Goal: Task Accomplishment & Management: Use online tool/utility

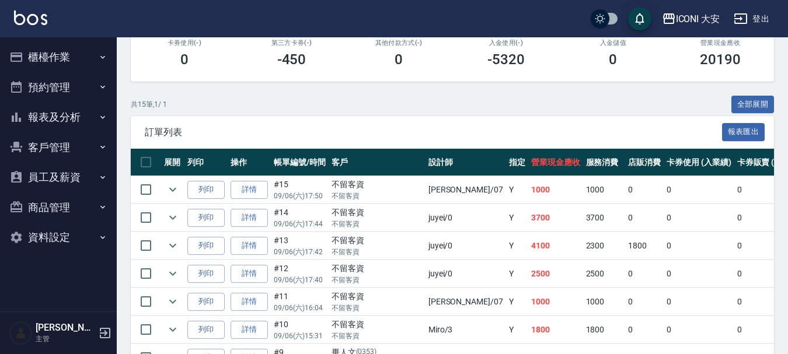
scroll to position [58, 0]
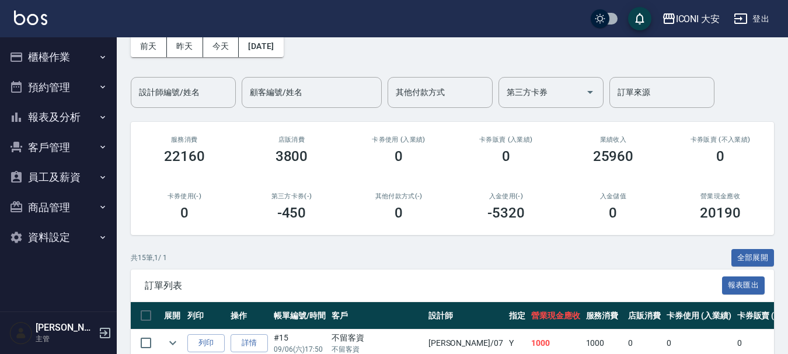
drag, startPoint x: 60, startPoint y: 68, endPoint x: 82, endPoint y: 58, distance: 25.1
click at [69, 65] on button "櫃檯作業" at bounding box center [58, 57] width 107 height 30
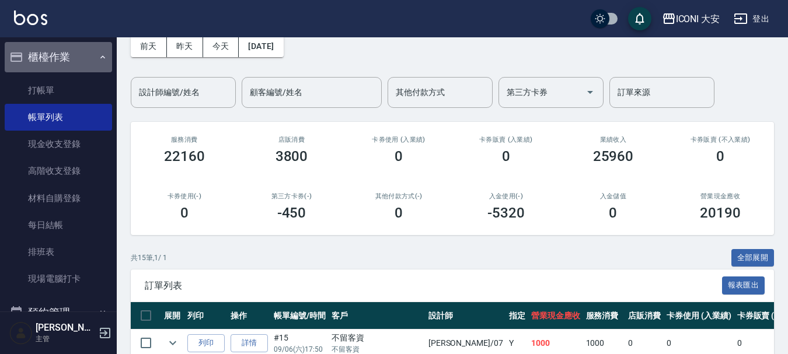
click at [88, 57] on button "櫃檯作業" at bounding box center [58, 57] width 107 height 30
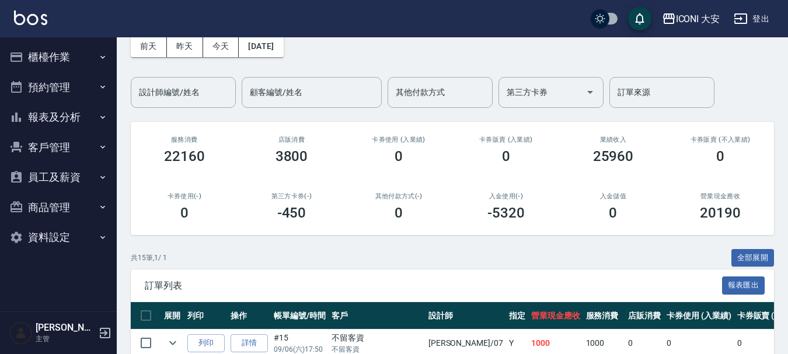
click at [50, 92] on button "預約管理" at bounding box center [58, 87] width 107 height 30
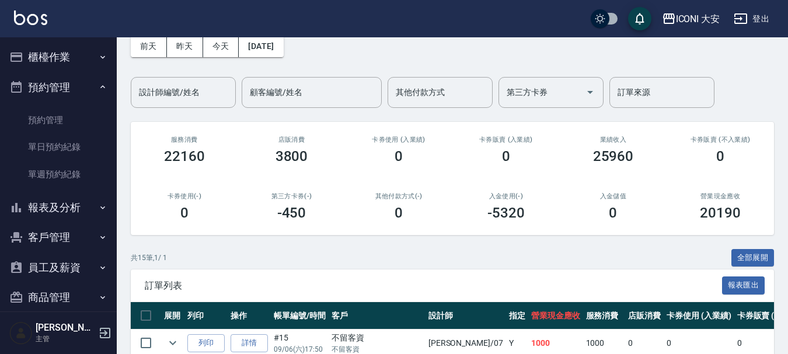
click at [94, 66] on button "櫃檯作業" at bounding box center [58, 57] width 107 height 30
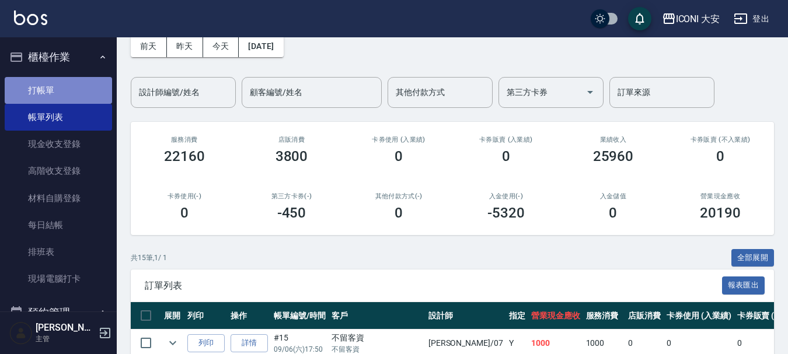
click at [76, 91] on link "打帳單" at bounding box center [58, 90] width 107 height 27
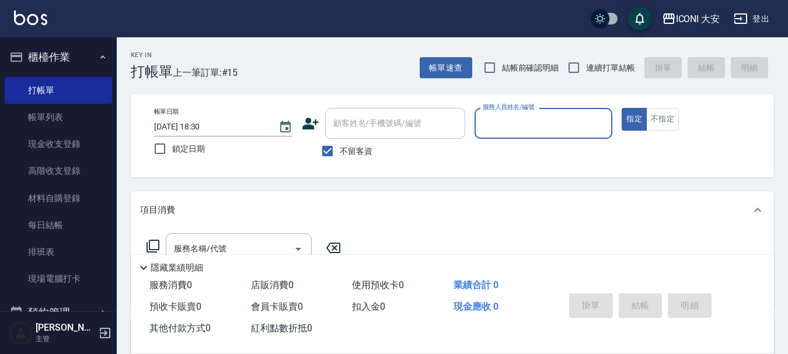
click at [535, 123] on input "服務人員姓名/編號" at bounding box center [544, 123] width 128 height 20
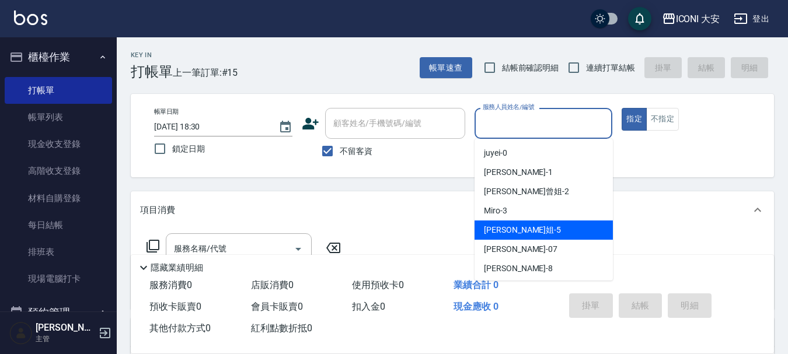
scroll to position [22, 0]
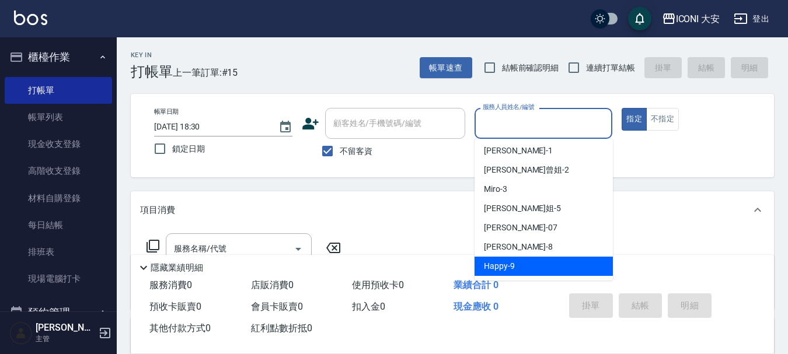
click at [502, 263] on span "Happy -9" at bounding box center [499, 266] width 31 height 12
type input "Happy-9"
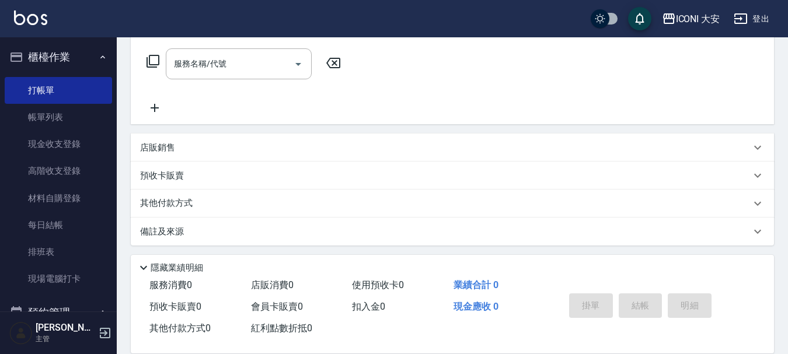
scroll to position [189, 0]
drag, startPoint x: 258, startPoint y: 54, endPoint x: 275, endPoint y: 47, distance: 19.1
click at [257, 54] on input "服務名稱/代號" at bounding box center [230, 60] width 118 height 20
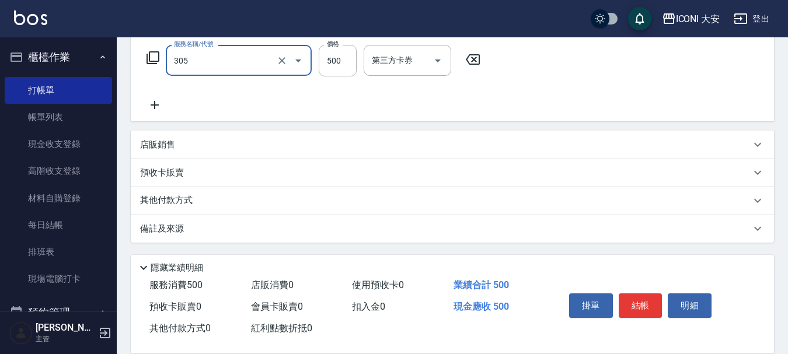
type input "剪髮(305)"
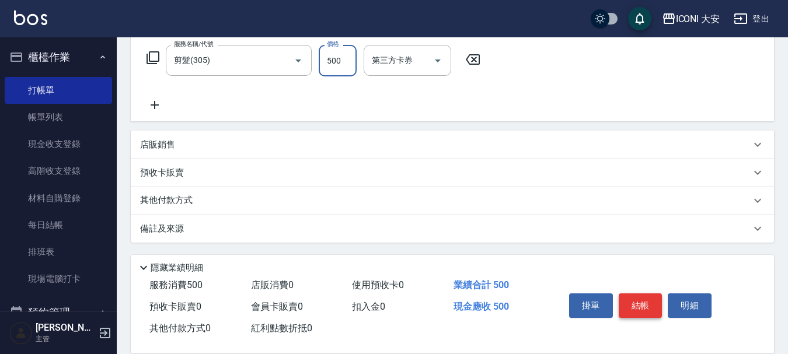
click at [638, 305] on button "結帳" at bounding box center [641, 306] width 44 height 25
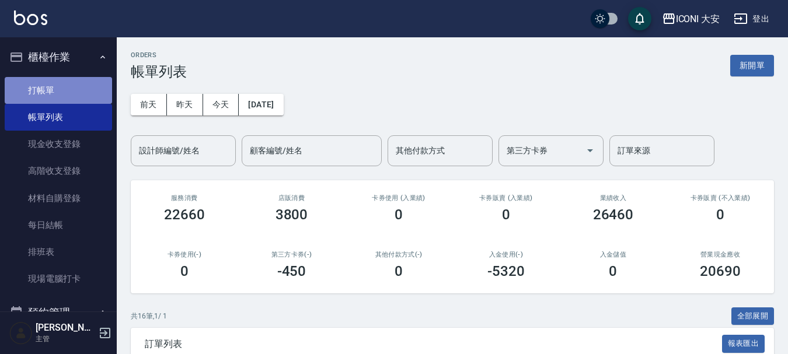
click at [82, 93] on link "打帳單" at bounding box center [58, 90] width 107 height 27
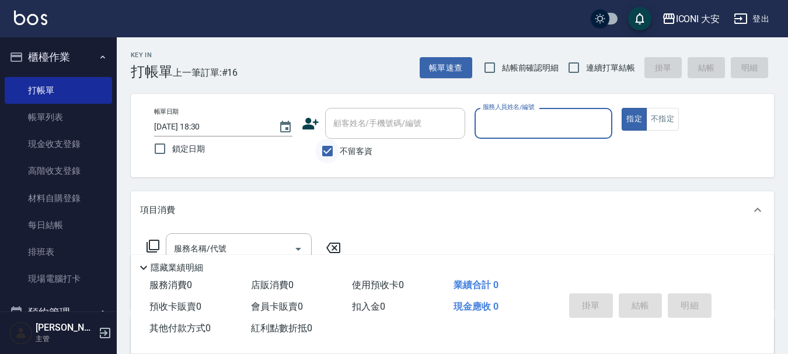
click at [330, 147] on input "不留客資" at bounding box center [327, 151] width 25 height 25
checkbox input "false"
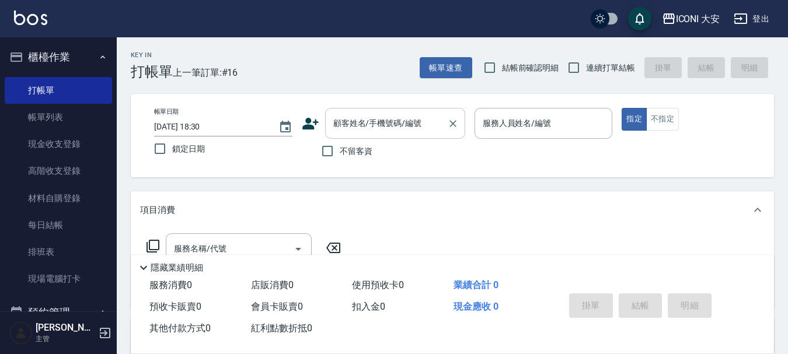
click at [341, 129] on div "顧客姓名/手機號碼/編號 顧客姓名/手機號碼/編號" at bounding box center [395, 123] width 140 height 31
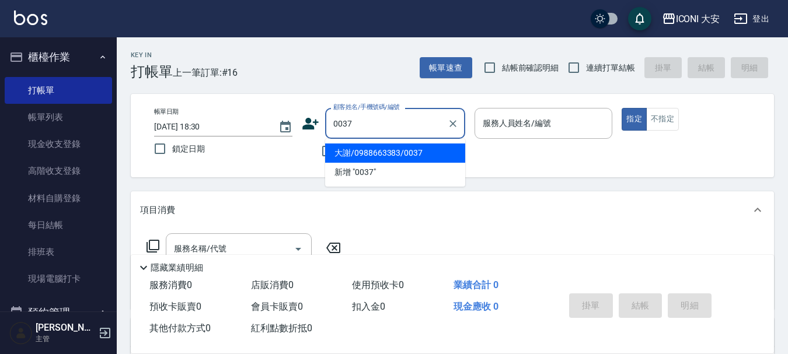
click at [383, 152] on li "大謝/0988663383/0037" at bounding box center [395, 153] width 140 height 19
type input "大謝/0988663383/0037"
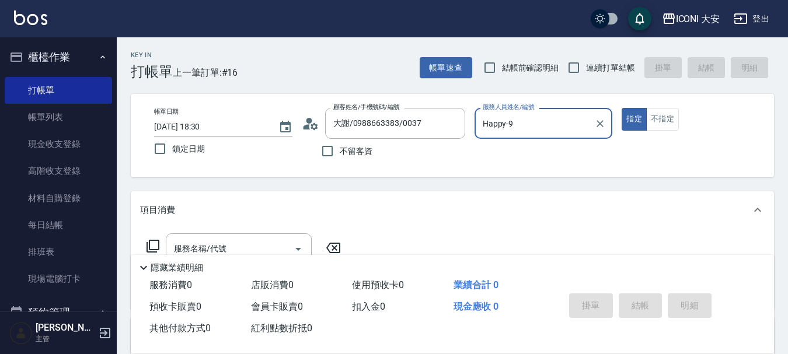
type input "Happy-9"
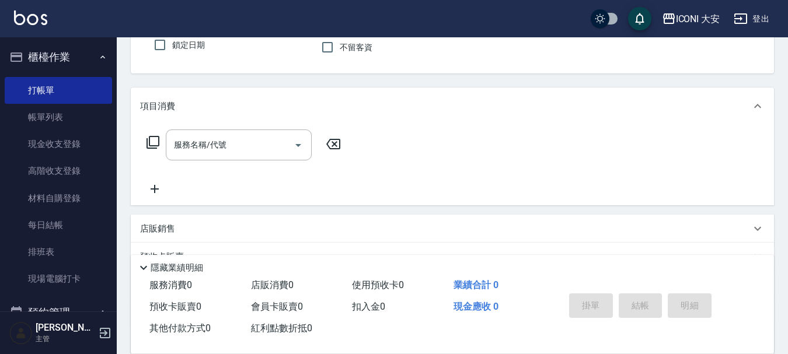
scroll to position [117, 0]
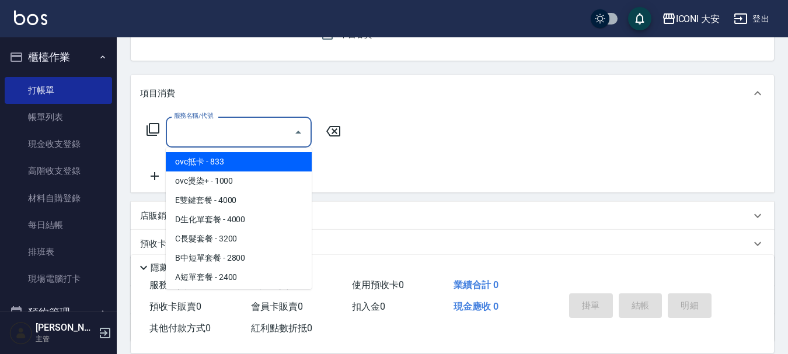
click at [259, 136] on input "服務名稱/代號" at bounding box center [230, 132] width 118 height 20
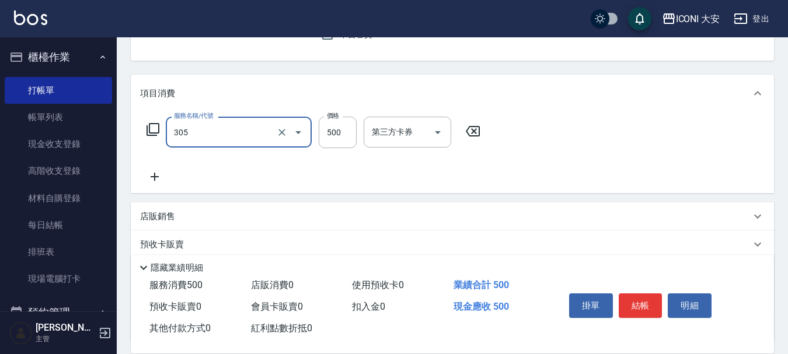
type input "剪髮(305)"
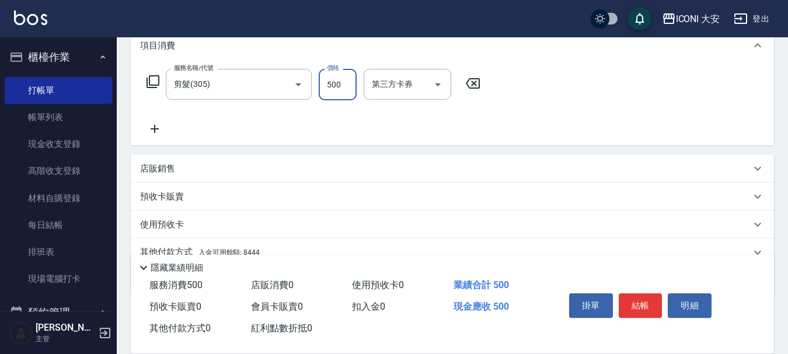
scroll to position [217, 0]
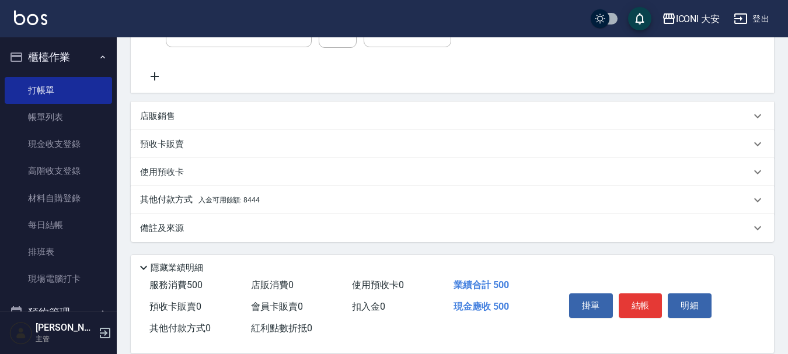
click at [244, 204] on p "其他付款方式 入金可用餘額: 8444" at bounding box center [200, 200] width 120 height 13
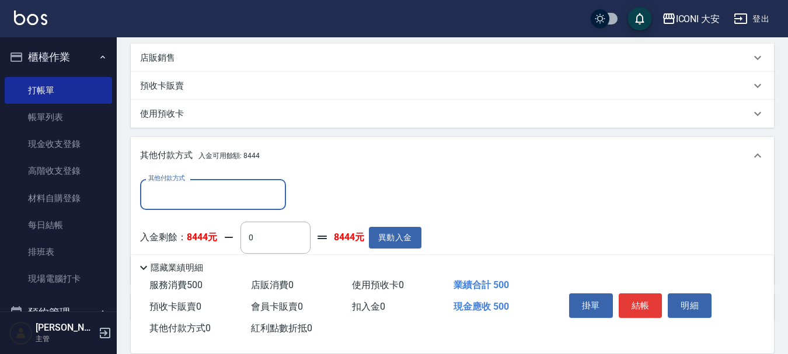
scroll to position [354, 0]
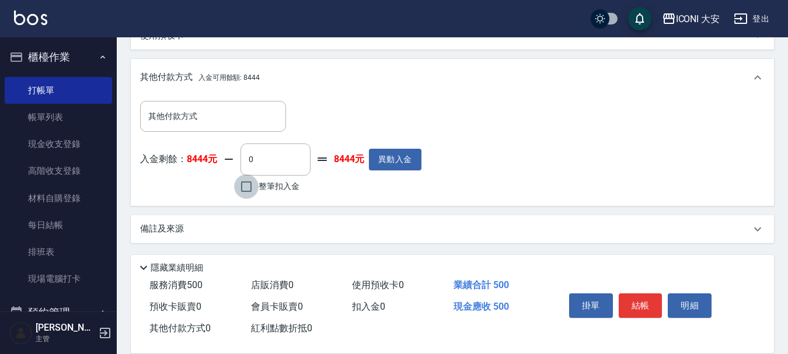
click at [246, 190] on input "整筆扣入金" at bounding box center [246, 187] width 25 height 25
checkbox input "true"
type input "500"
click at [647, 295] on button "結帳" at bounding box center [641, 306] width 44 height 25
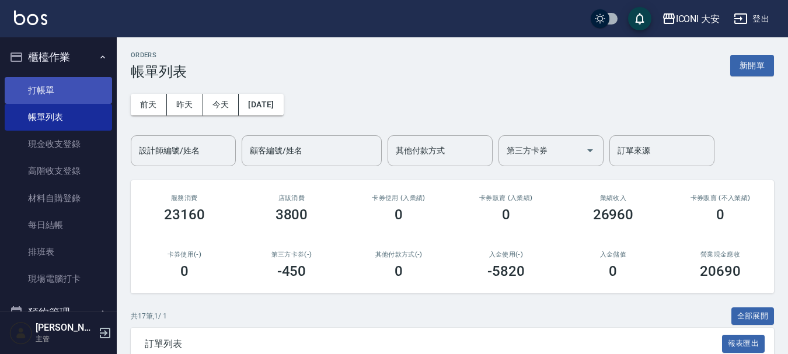
click at [83, 90] on link "打帳單" at bounding box center [58, 90] width 107 height 27
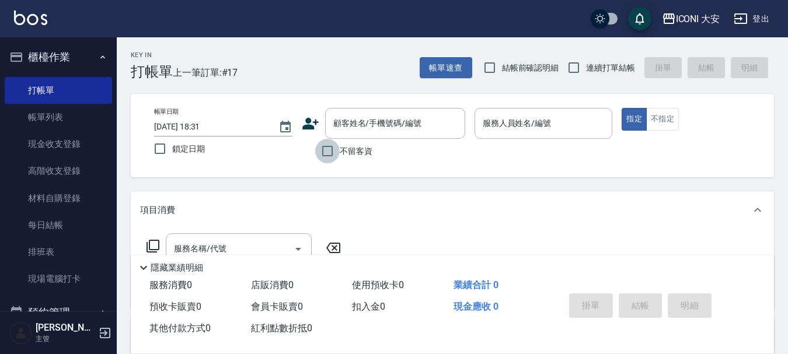
click at [333, 157] on input "不留客資" at bounding box center [327, 151] width 25 height 25
checkbox input "true"
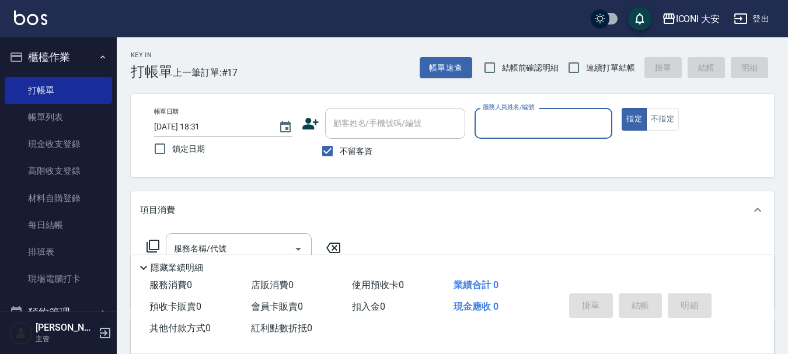
click at [547, 127] on input "服務人員姓名/編號" at bounding box center [544, 123] width 128 height 20
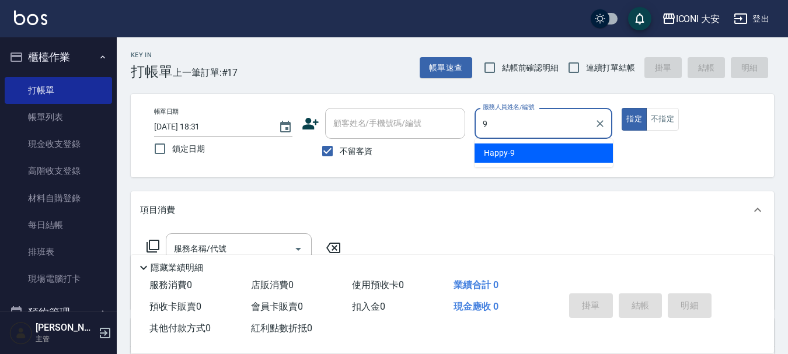
type input "Happy-9"
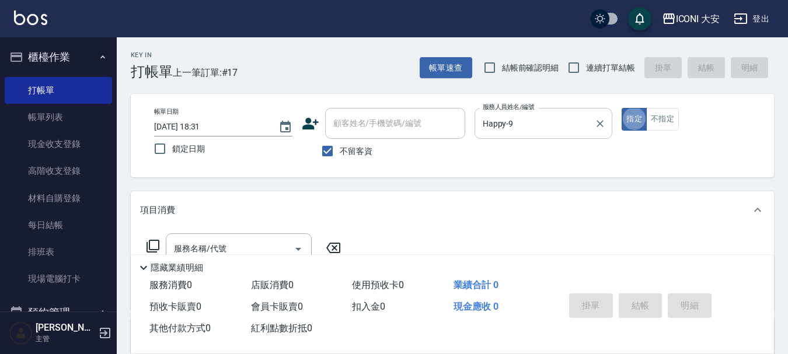
type button "true"
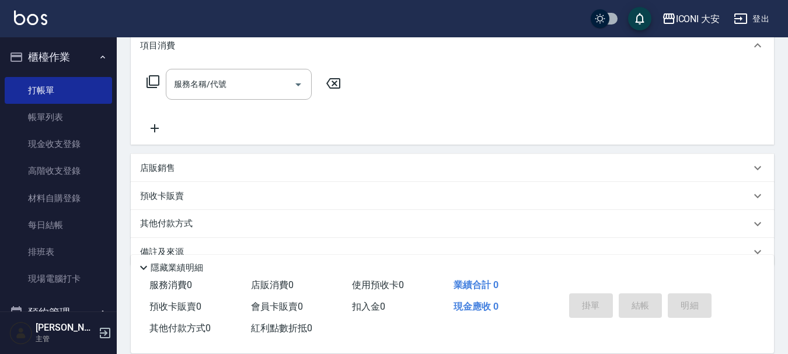
scroll to position [189, 0]
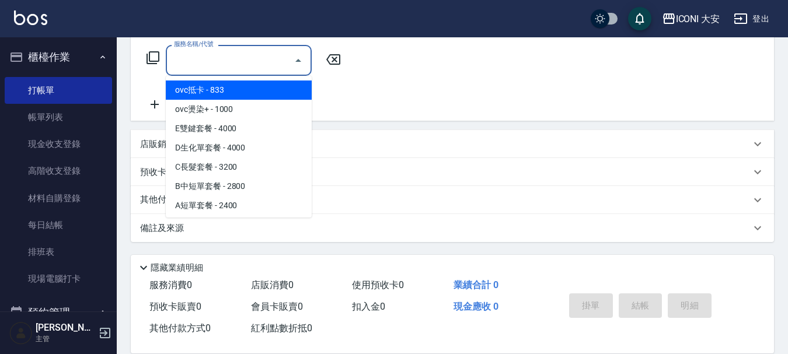
click at [223, 63] on input "服務名稱/代號" at bounding box center [230, 60] width 118 height 20
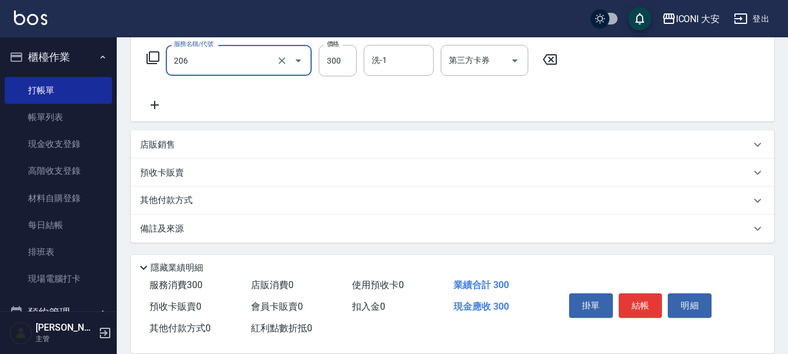
type input "洗髮(206)"
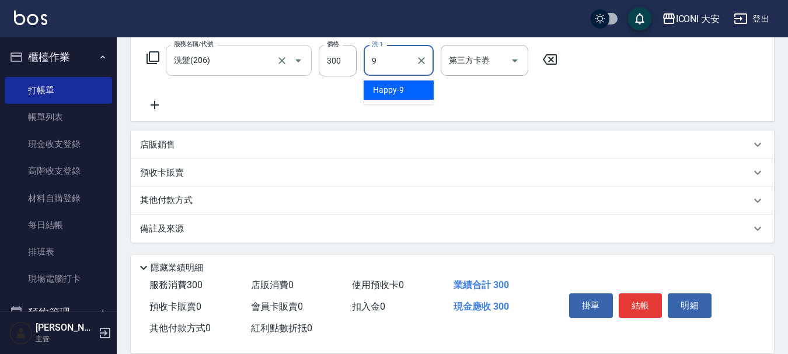
type input "Happy-9"
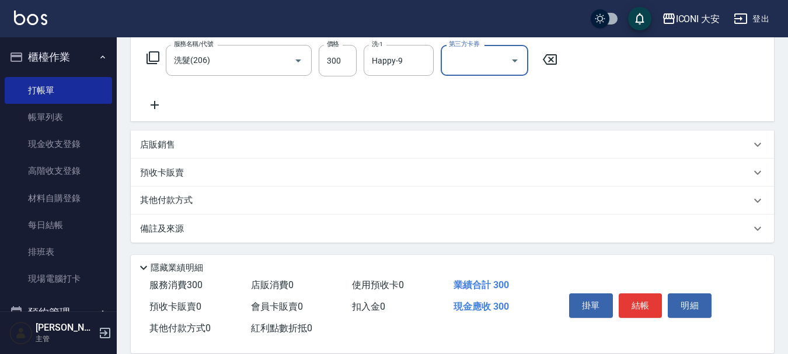
scroll to position [189, 0]
click at [193, 197] on p "其他付款方式" at bounding box center [169, 200] width 58 height 13
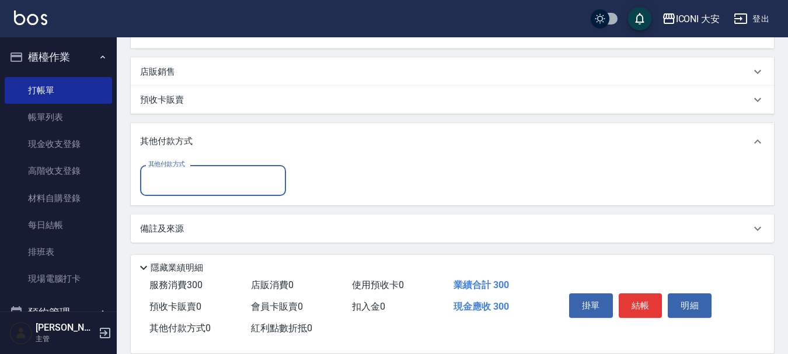
scroll to position [262, 0]
click at [251, 193] on div "其他付款方式" at bounding box center [213, 180] width 146 height 31
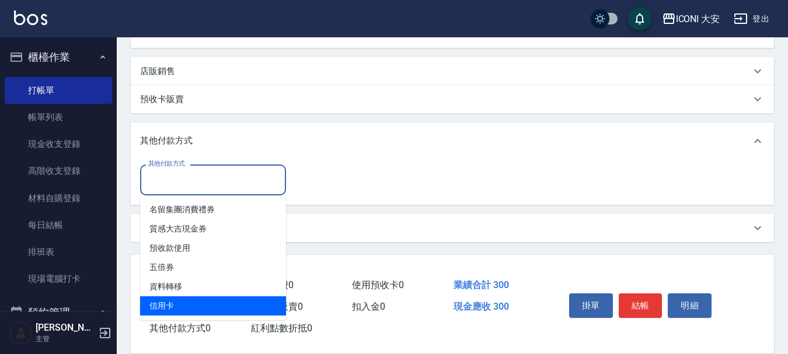
click at [152, 301] on span "信用卡" at bounding box center [213, 306] width 146 height 19
type input "信用卡"
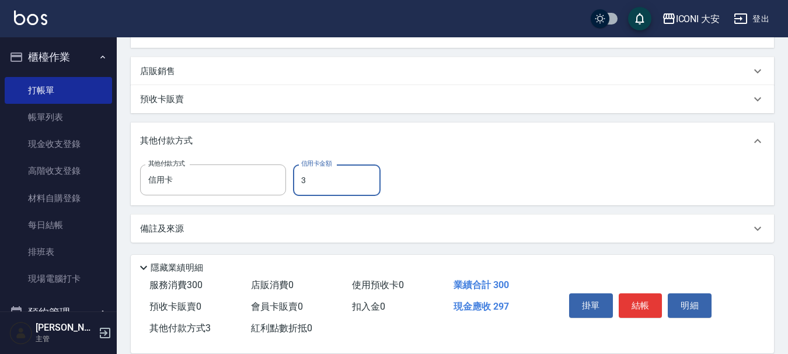
type input "300"
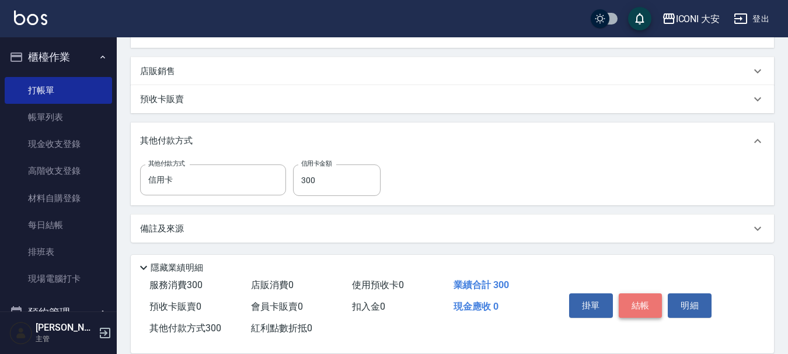
click at [642, 304] on button "結帳" at bounding box center [641, 306] width 44 height 25
